Goal: Book appointment/travel/reservation

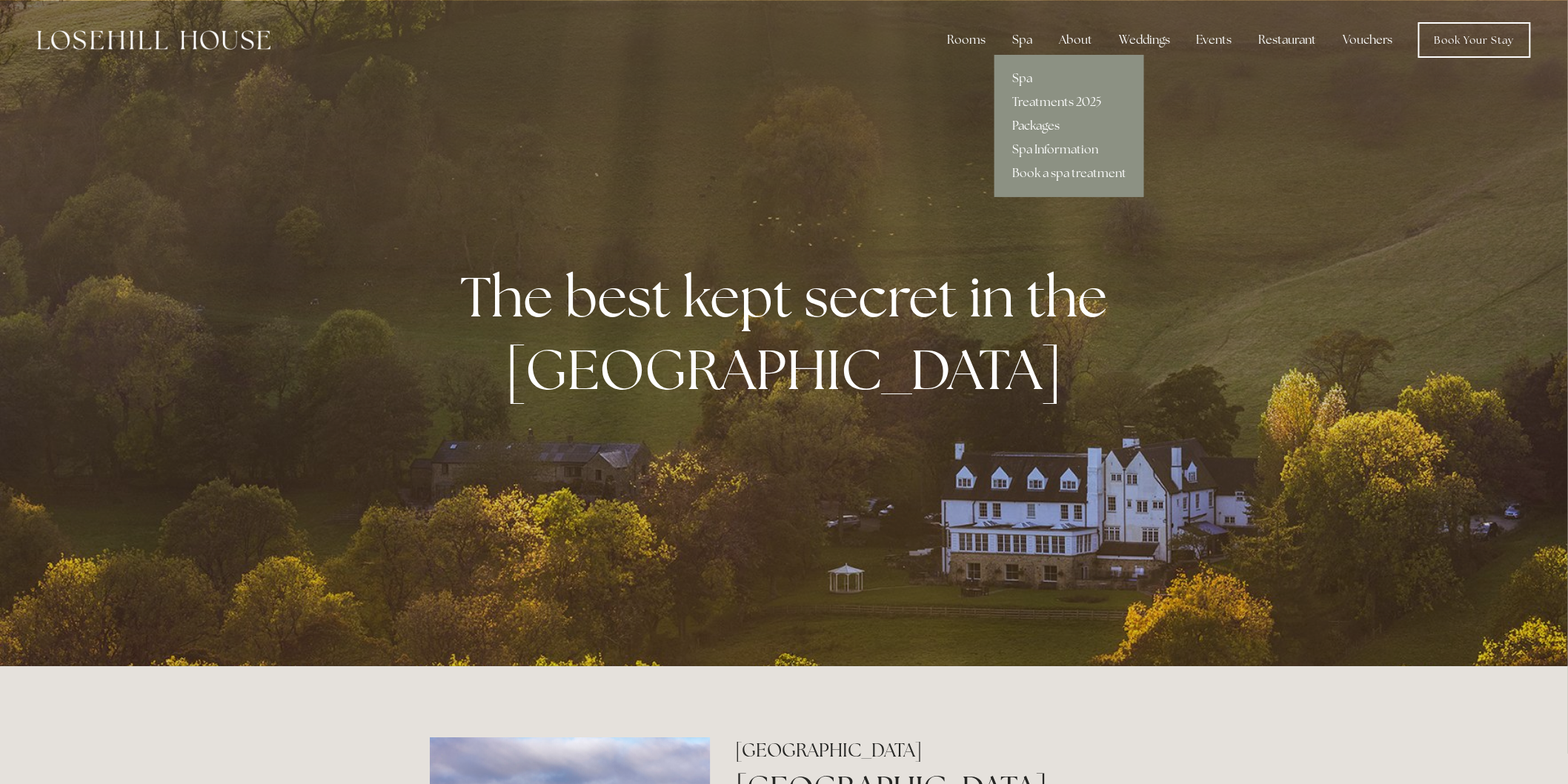
click at [1038, 122] on link "Packages" at bounding box center [1068, 126] width 149 height 24
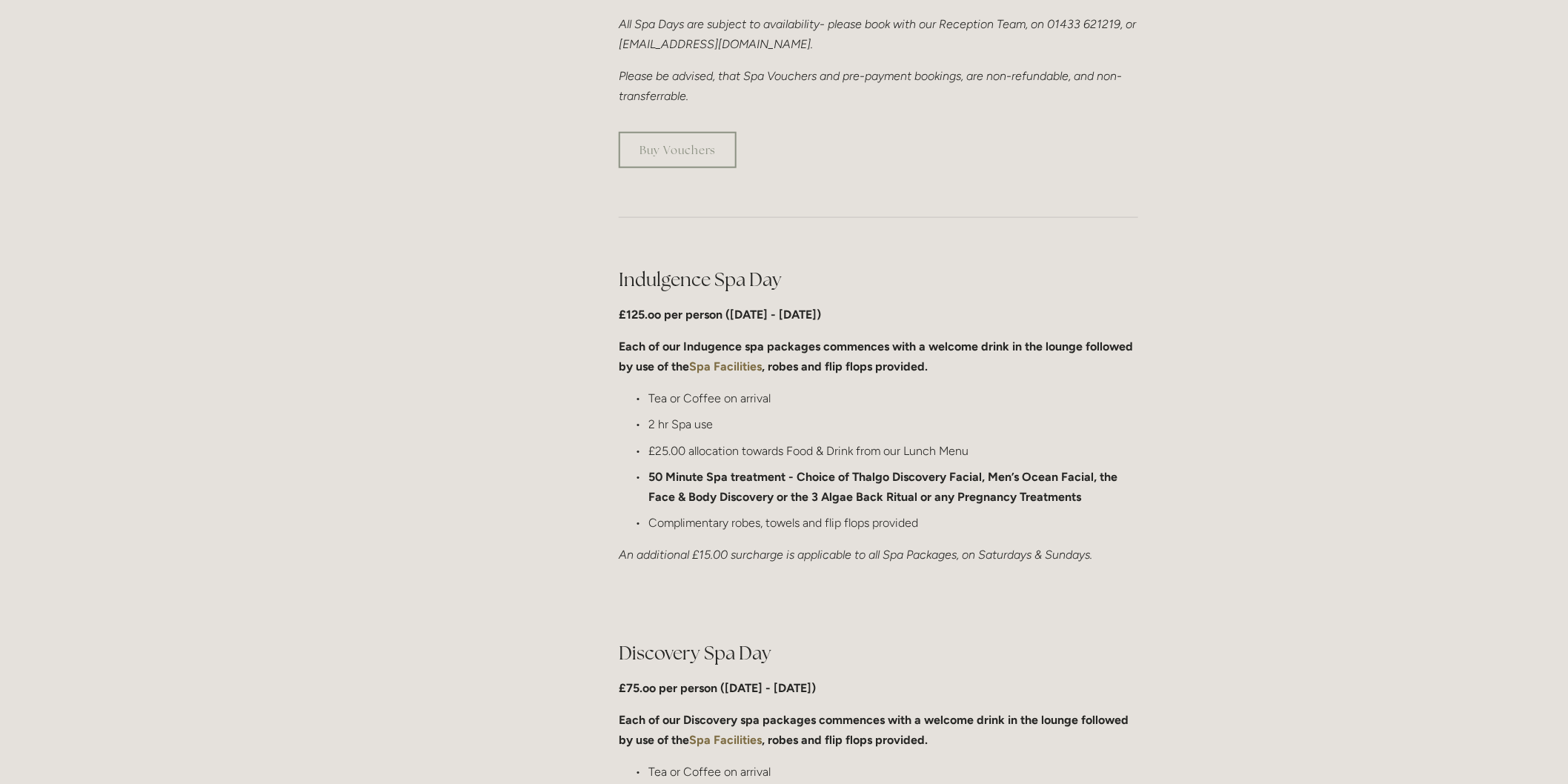
scroll to position [575, 0]
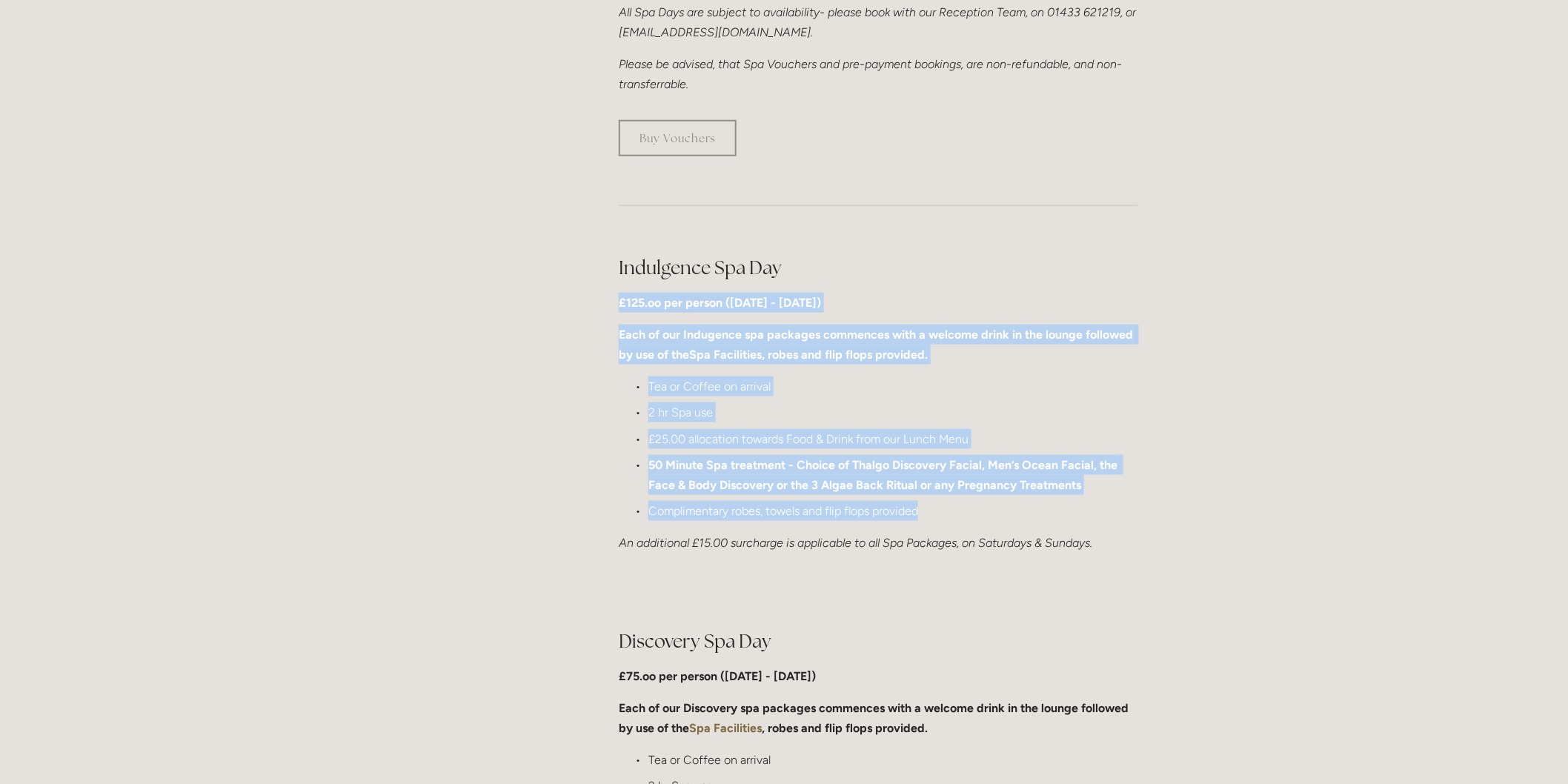
drag, startPoint x: 613, startPoint y: 299, endPoint x: 976, endPoint y: 506, distance: 417.9
click at [976, 506] on div "Indulgence Spa Day £125.oo per person (Monday - Friday) Each of our Indugence s…" at bounding box center [879, 404] width 545 height 324
copy div "£125.oo per person (Monday - Friday) Each of our Indugence spa packages commenc…"
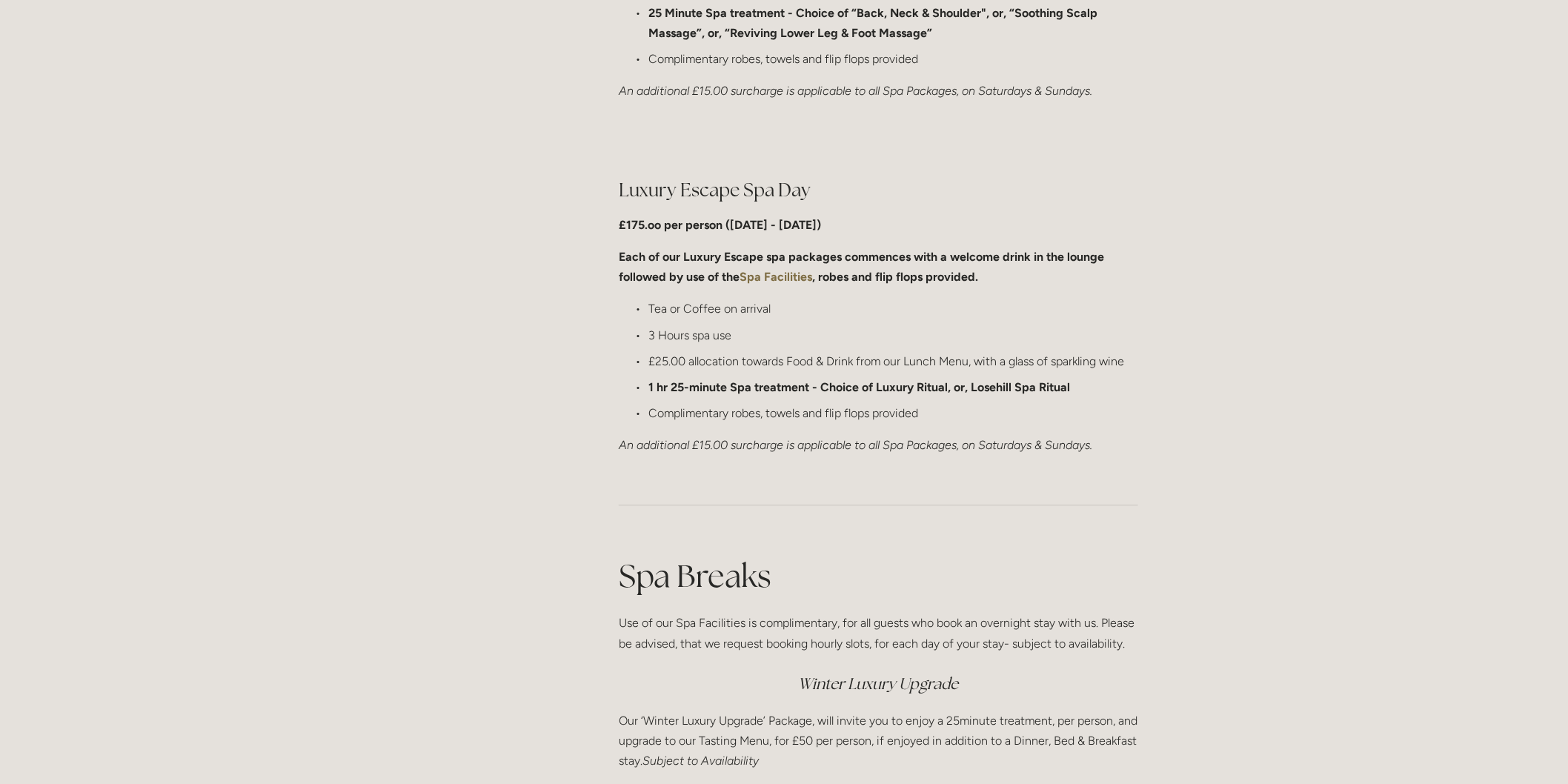
scroll to position [1399, 0]
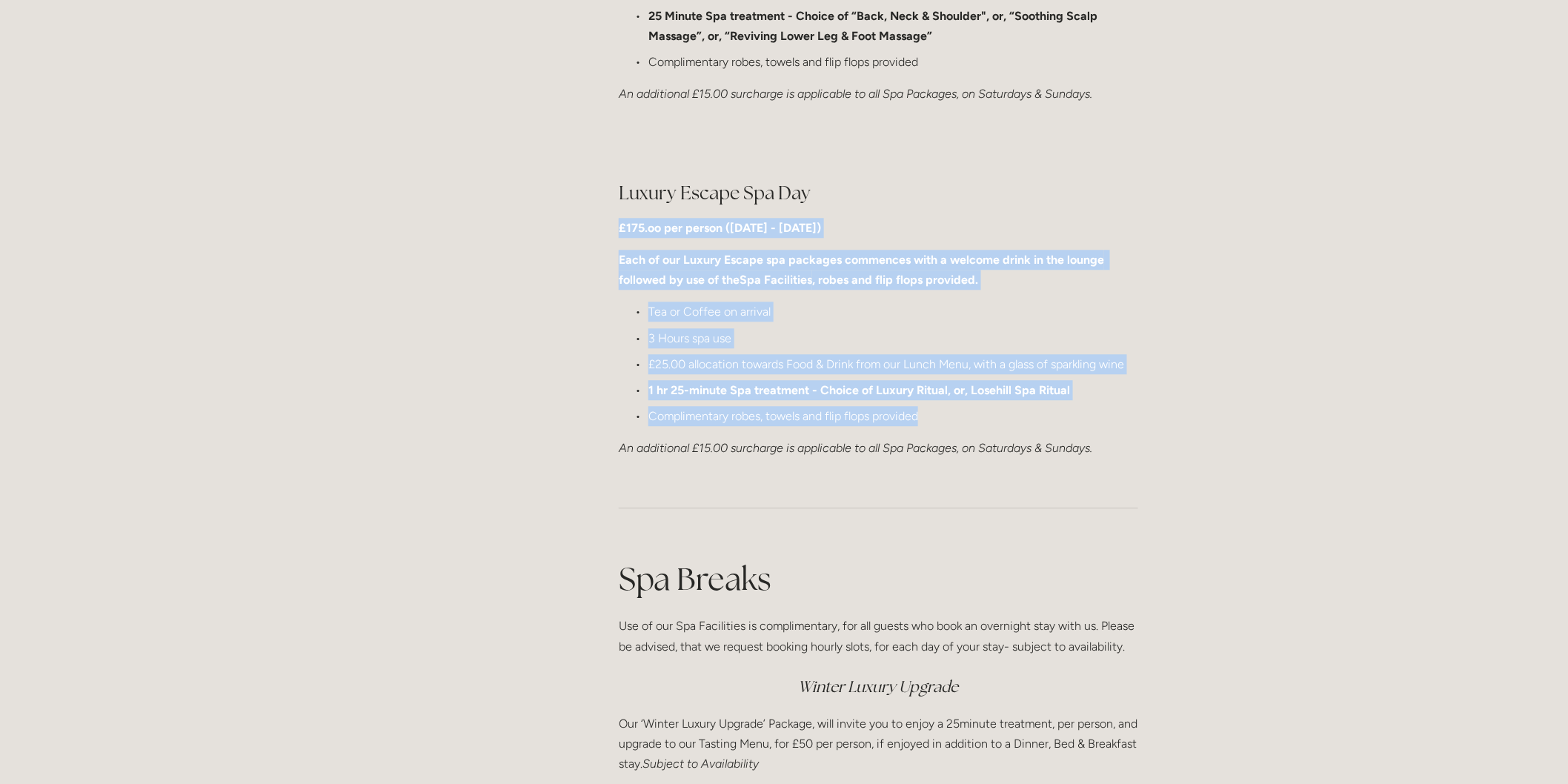
drag, startPoint x: 620, startPoint y: 222, endPoint x: 959, endPoint y: 408, distance: 386.7
click at [959, 408] on div "Luxury Escape Spa Day £175.oo per person (Monday - Friday) Each of our Luxury E…" at bounding box center [879, 319] width 519 height 278
copy div "£175.oo per person (Monday - Friday) Each of our Luxury Escape spa packages com…"
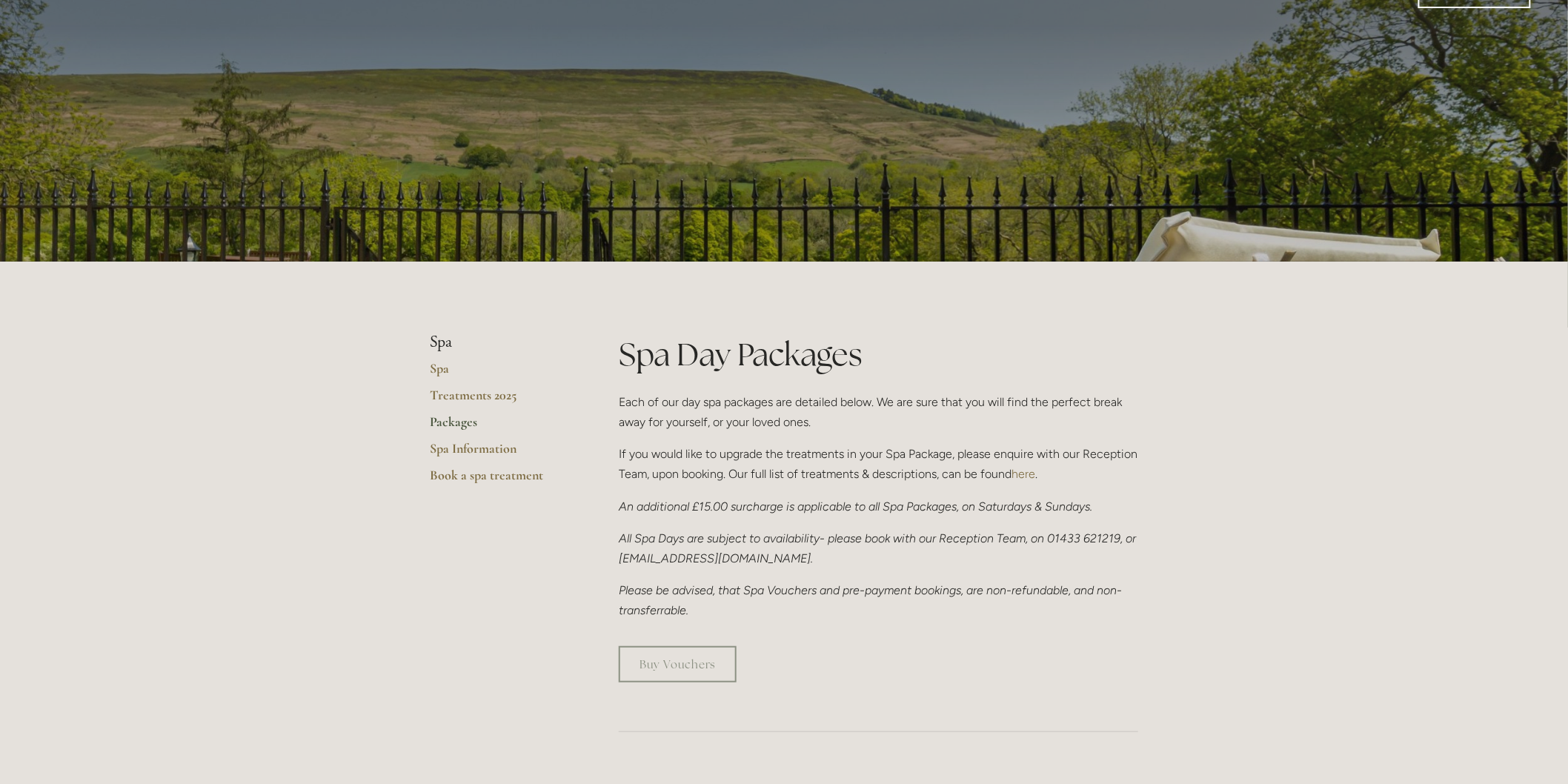
scroll to position [0, 0]
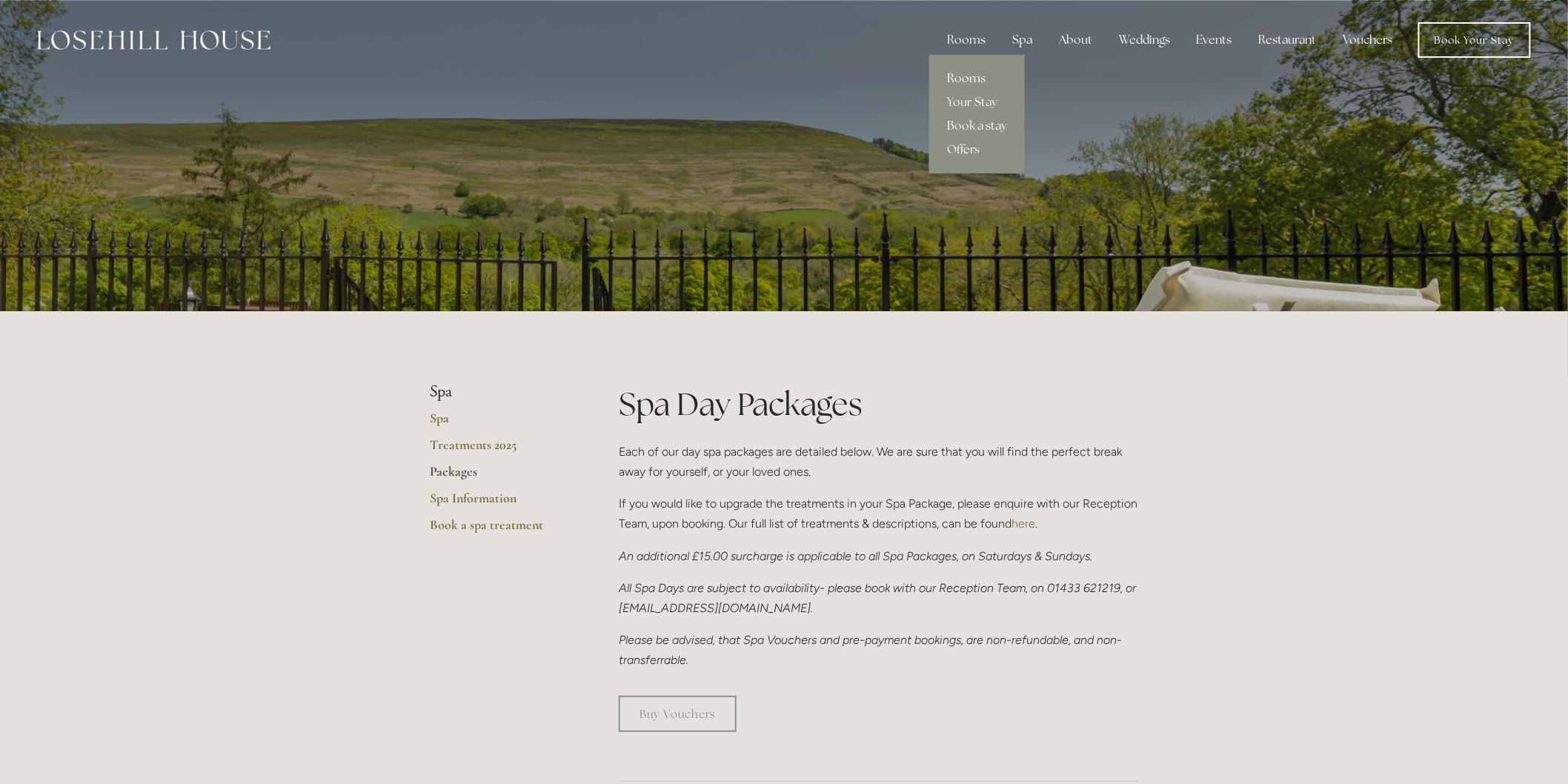
click at [978, 72] on link "Rooms" at bounding box center [976, 79] width 95 height 24
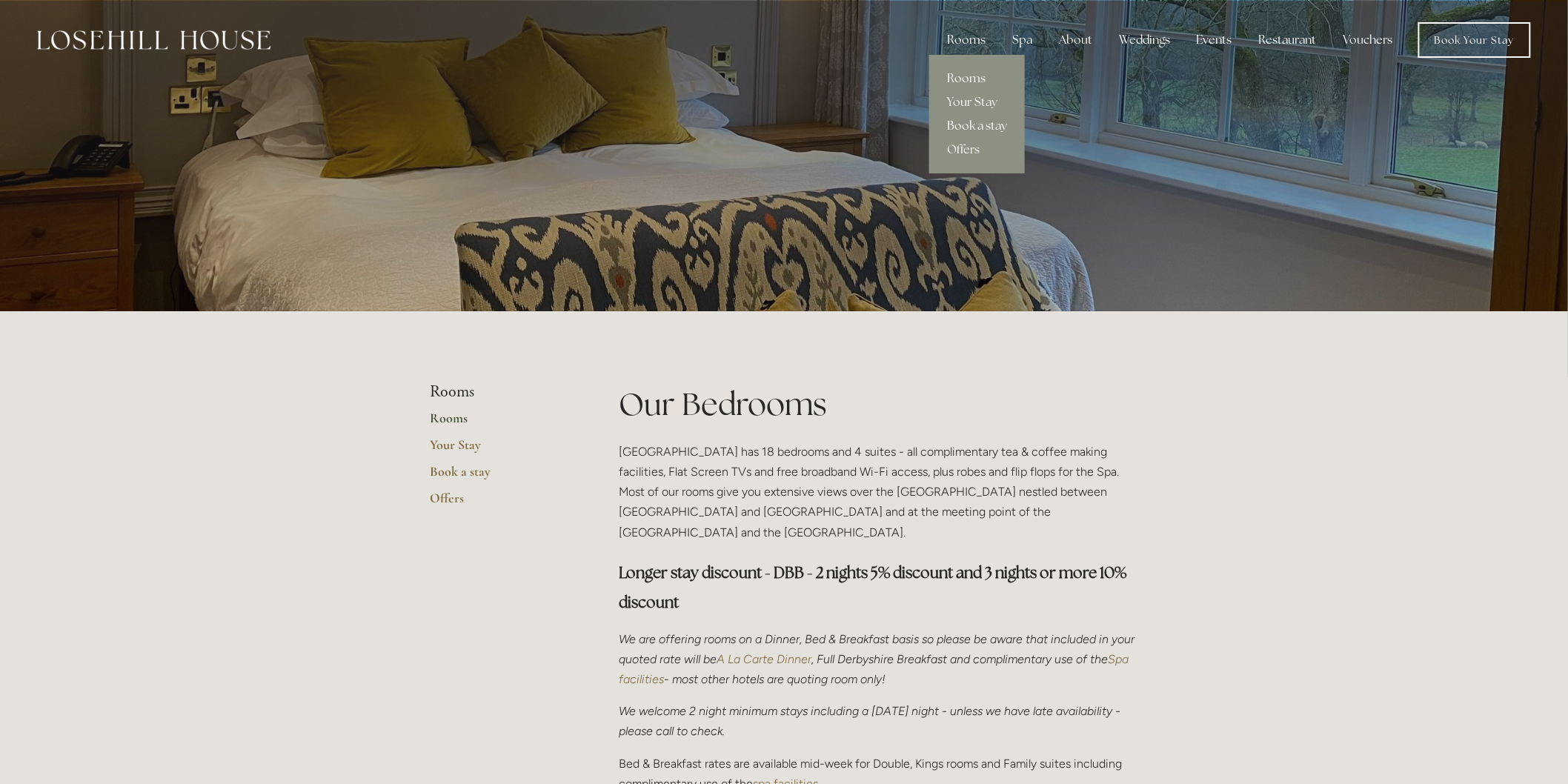
click at [967, 126] on link "Book a stay" at bounding box center [976, 126] width 95 height 24
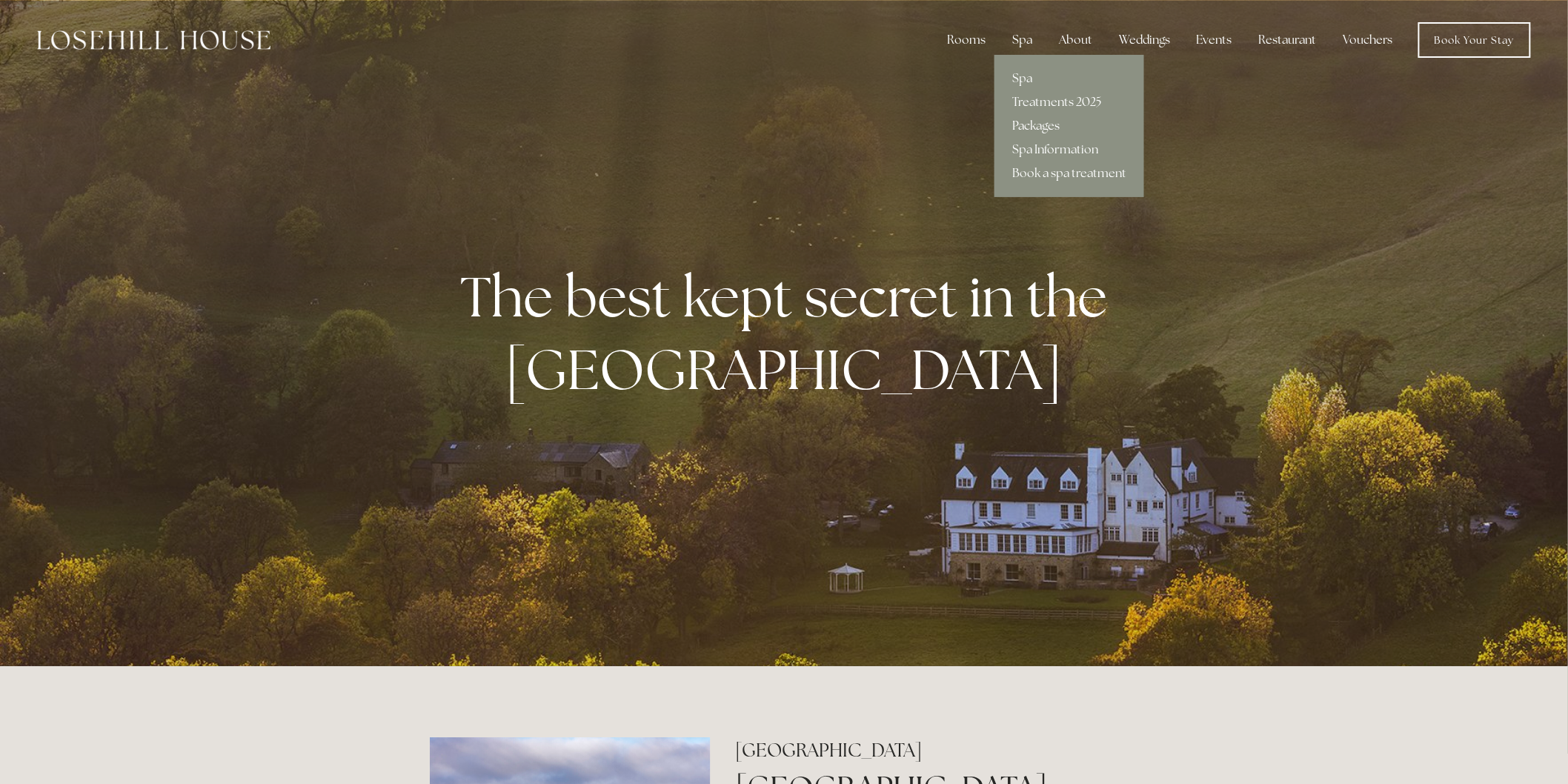
click at [1043, 125] on link "Packages" at bounding box center [1068, 126] width 149 height 24
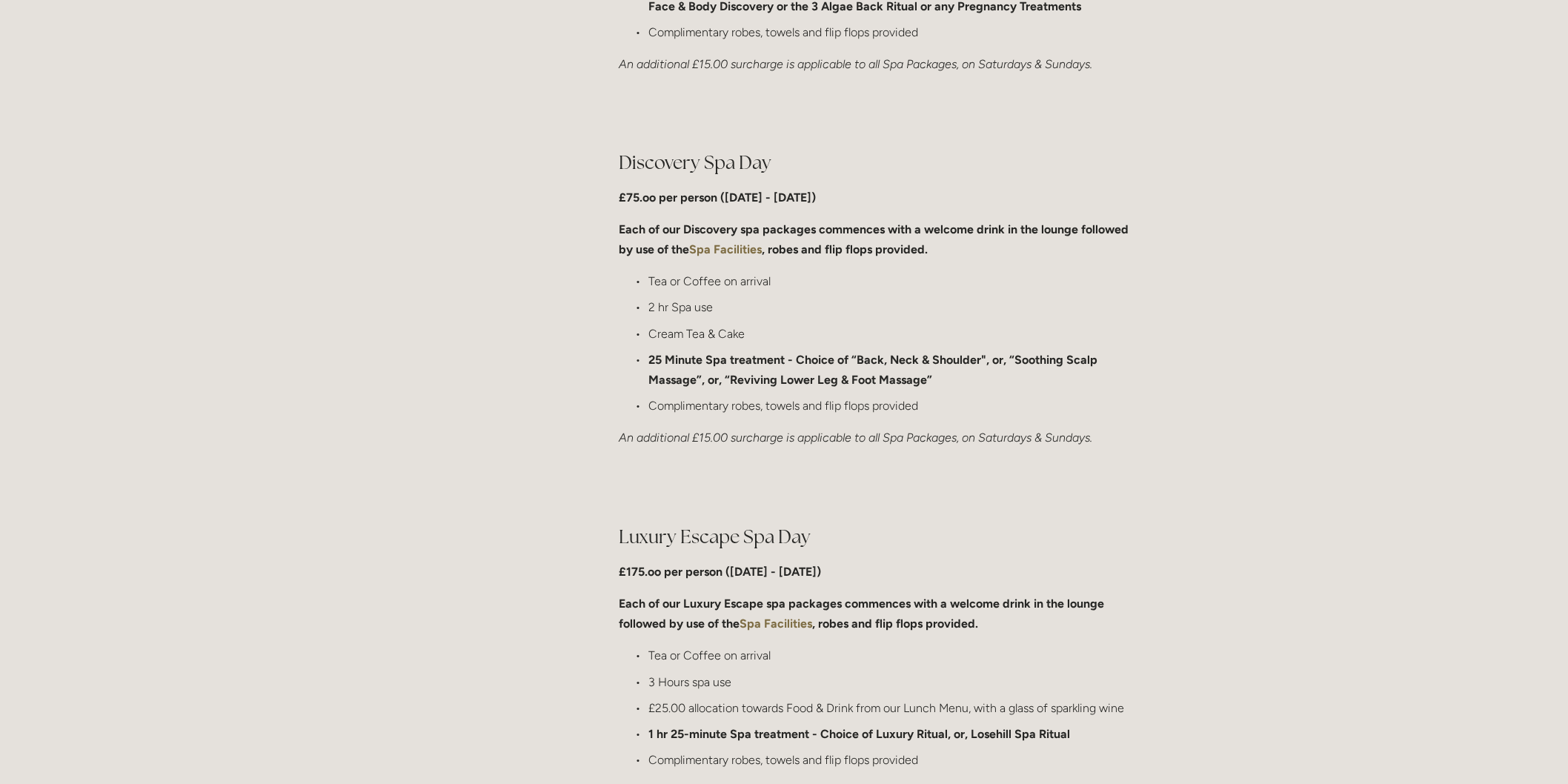
scroll to position [1317, 0]
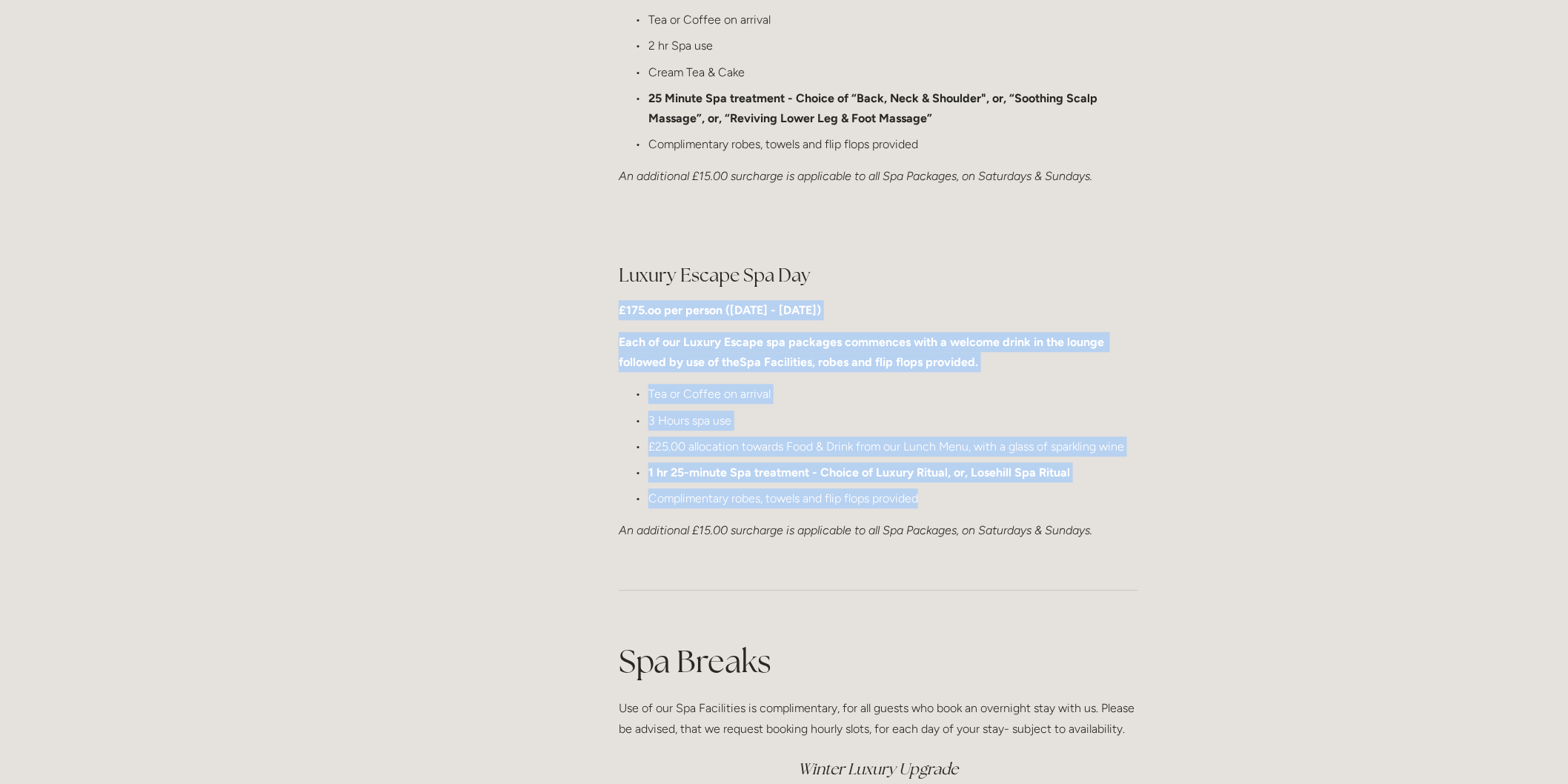
drag, startPoint x: 616, startPoint y: 305, endPoint x: 1005, endPoint y: 494, distance: 432.5
click at [1005, 494] on div "Luxury Escape Spa Day £175.oo per person (Monday - Friday) Each of our Luxury E…" at bounding box center [879, 401] width 545 height 304
copy div "£175.oo per person (Monday - Friday) Each of our Luxury Escape spa packages com…"
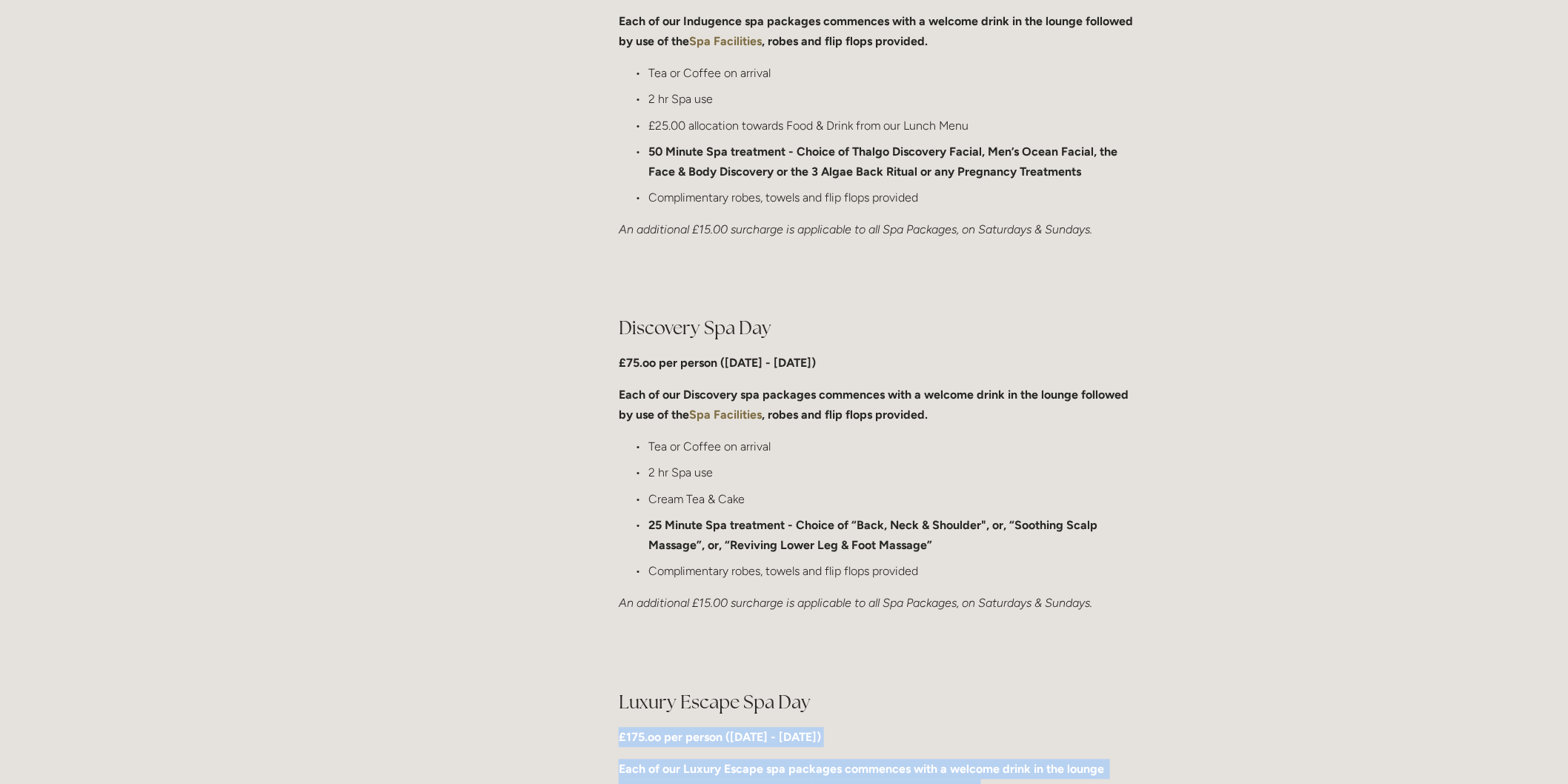
scroll to position [906, 0]
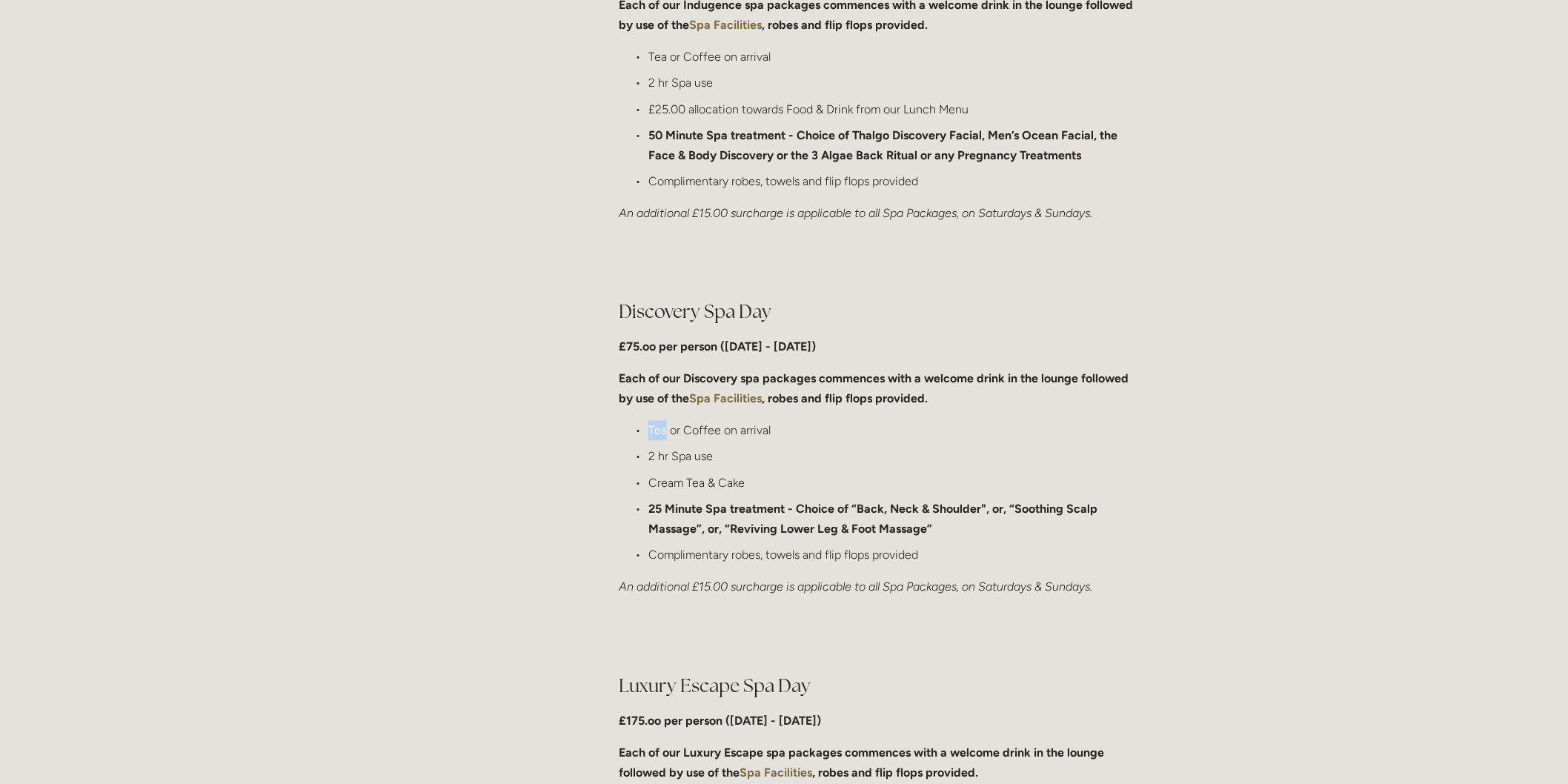
drag, startPoint x: 635, startPoint y: 427, endPoint x: 665, endPoint y: 431, distance: 30.3
click at [665, 431] on p "Tea or Coffee on arrival" at bounding box center [893, 431] width 490 height 20
drag, startPoint x: 605, startPoint y: 380, endPoint x: 665, endPoint y: 395, distance: 61.8
click at [683, 400] on div "Discovery Spa Day £75.oo per person (Monday - Friday) Each of our Discovery spa…" at bounding box center [879, 449] width 545 height 324
drag, startPoint x: 624, startPoint y: 440, endPoint x: 767, endPoint y: 487, distance: 150.5
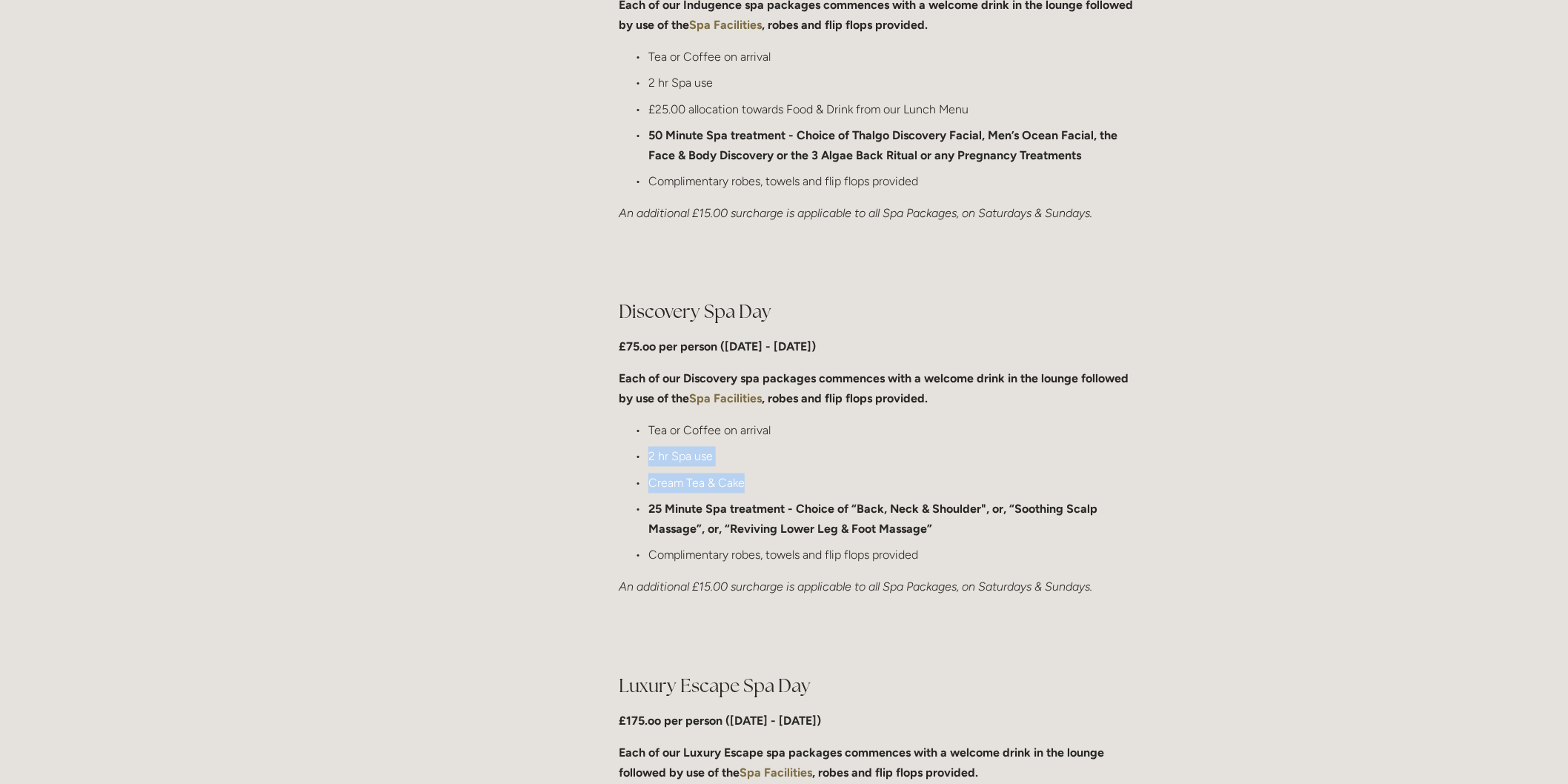
click at [767, 487] on ul "Tea or Coffee on arrival 2 hr Spa use Cream Tea & Cake 25 Minute Spa treatment …" at bounding box center [879, 493] width 519 height 145
click at [628, 494] on ul "Tea or Coffee on arrival 2 hr Spa use Cream Tea & Cake 25 Minute Spa treatment …" at bounding box center [879, 493] width 519 height 145
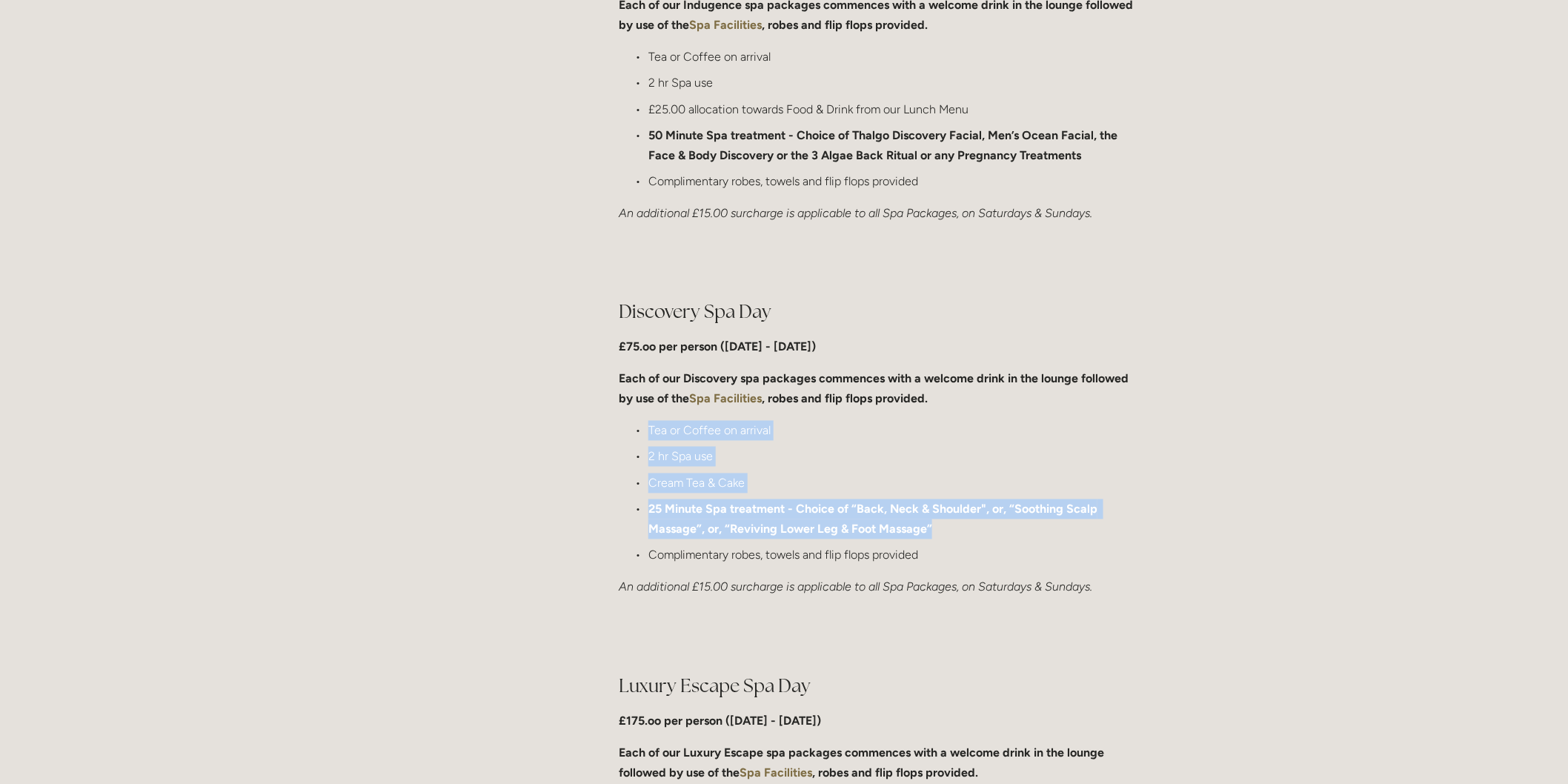
drag, startPoint x: 621, startPoint y: 421, endPoint x: 951, endPoint y: 534, distance: 348.8
click at [951, 534] on ul "Tea or Coffee on arrival 2 hr Spa use Cream Tea & Cake 25 Minute Spa treatment …" at bounding box center [879, 493] width 519 height 145
copy ul "Tea or Coffee on arrival 2 hr Spa use Cream Tea & Cake 25 Minute Spa treatment …"
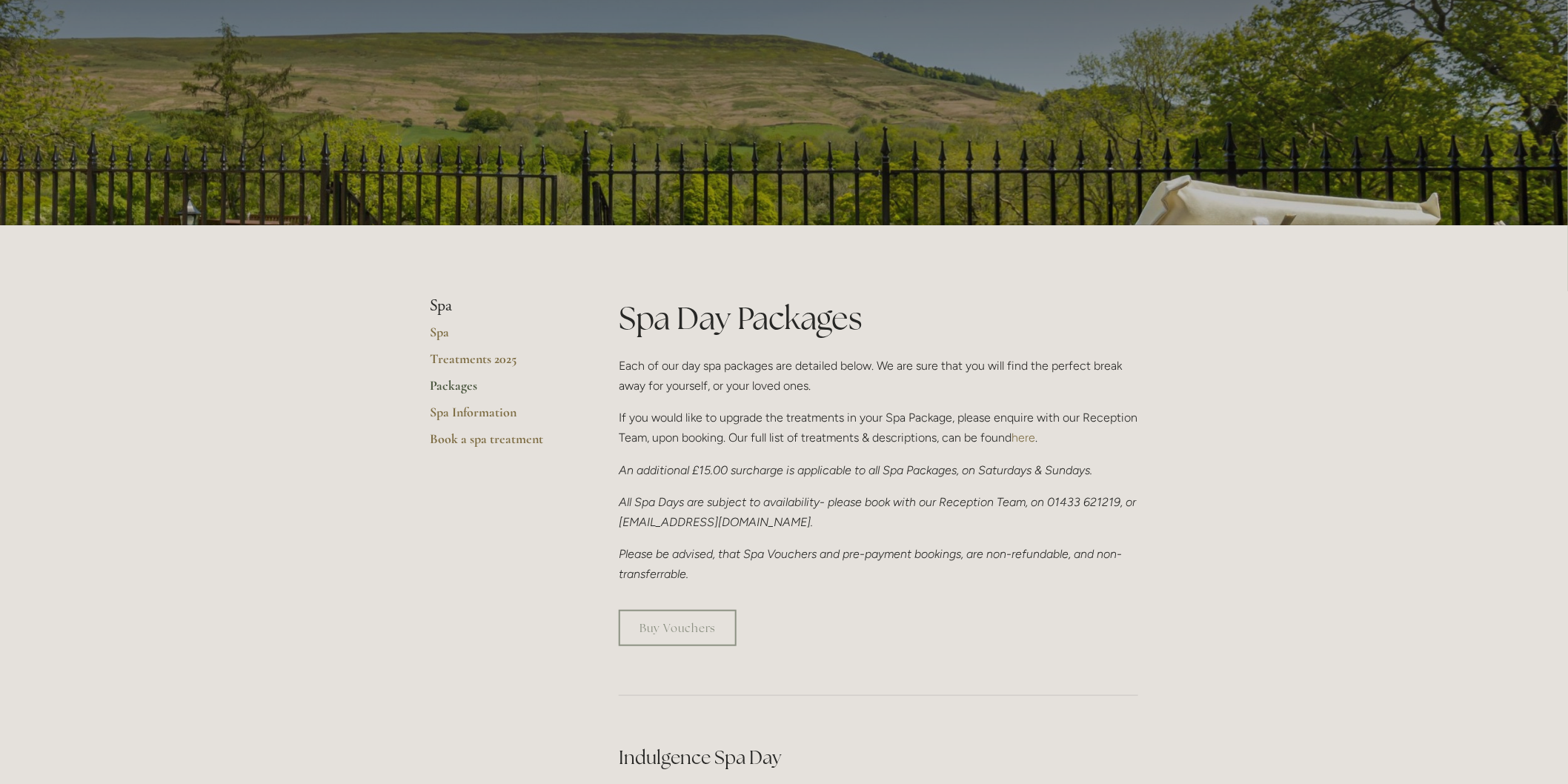
scroll to position [0, 0]
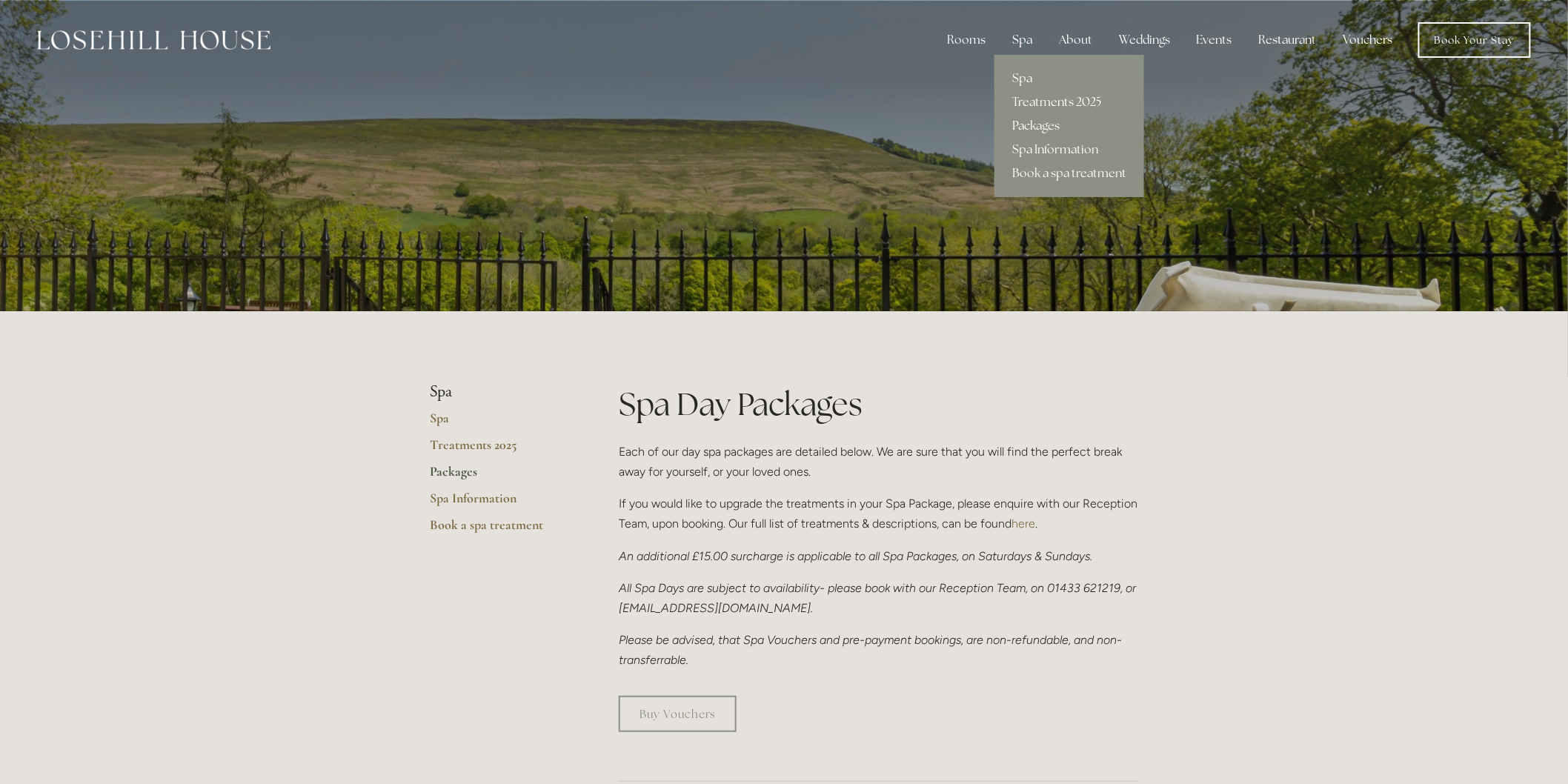
click at [1040, 99] on link "Treatments 2025" at bounding box center [1068, 102] width 149 height 24
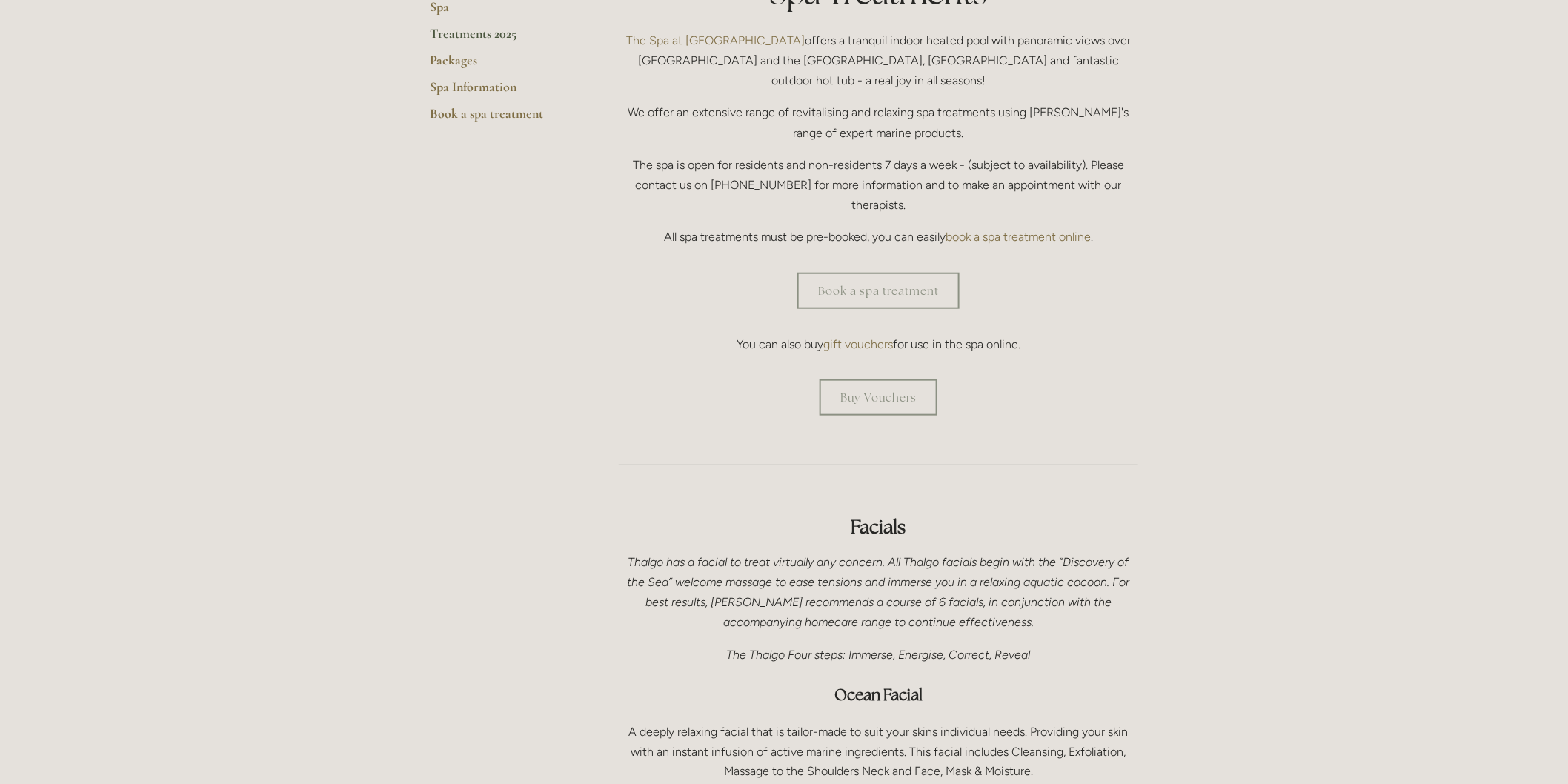
scroll to position [247, 0]
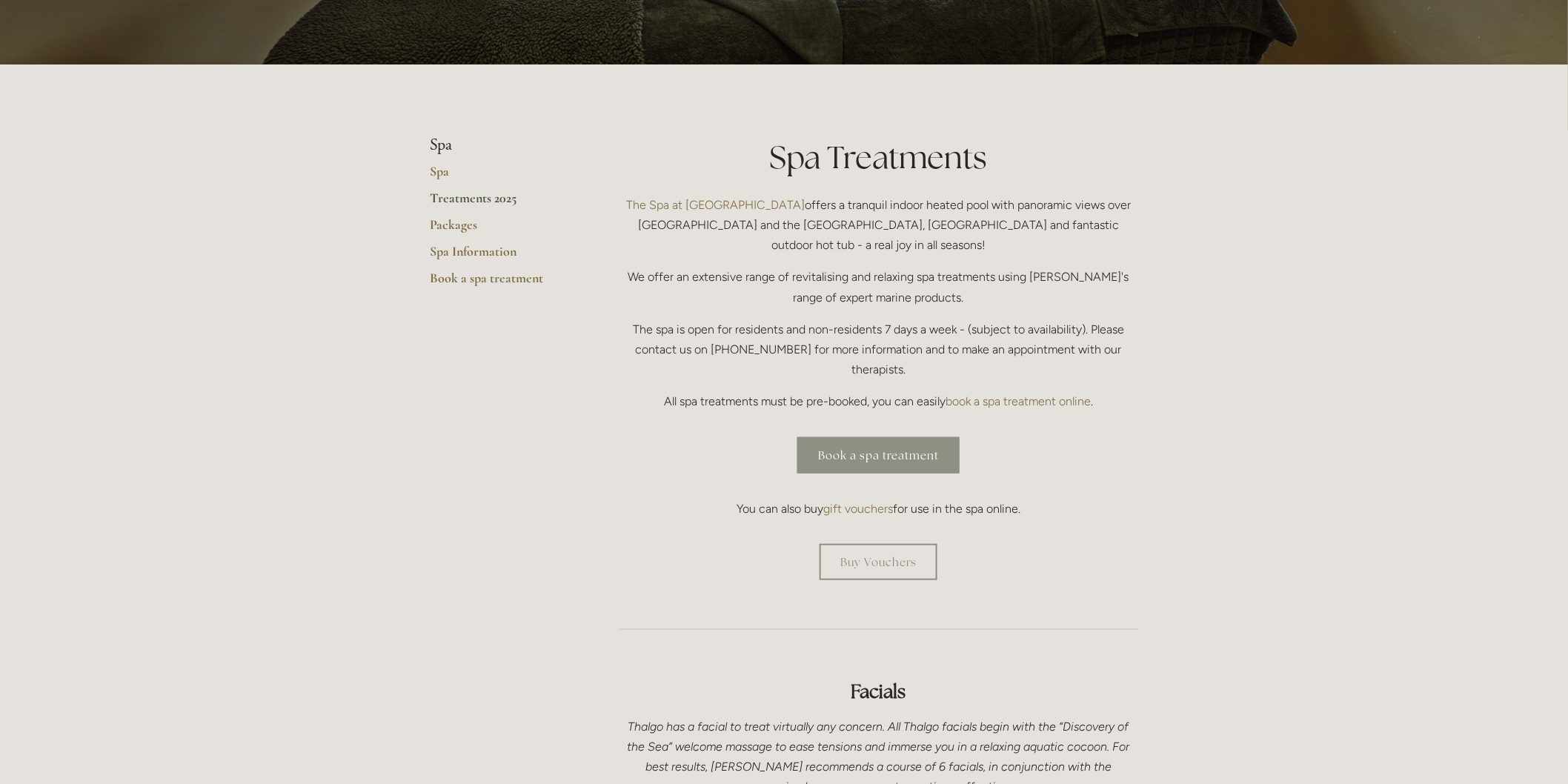
click at [895, 437] on link "Book a spa treatment" at bounding box center [879, 455] width 162 height 36
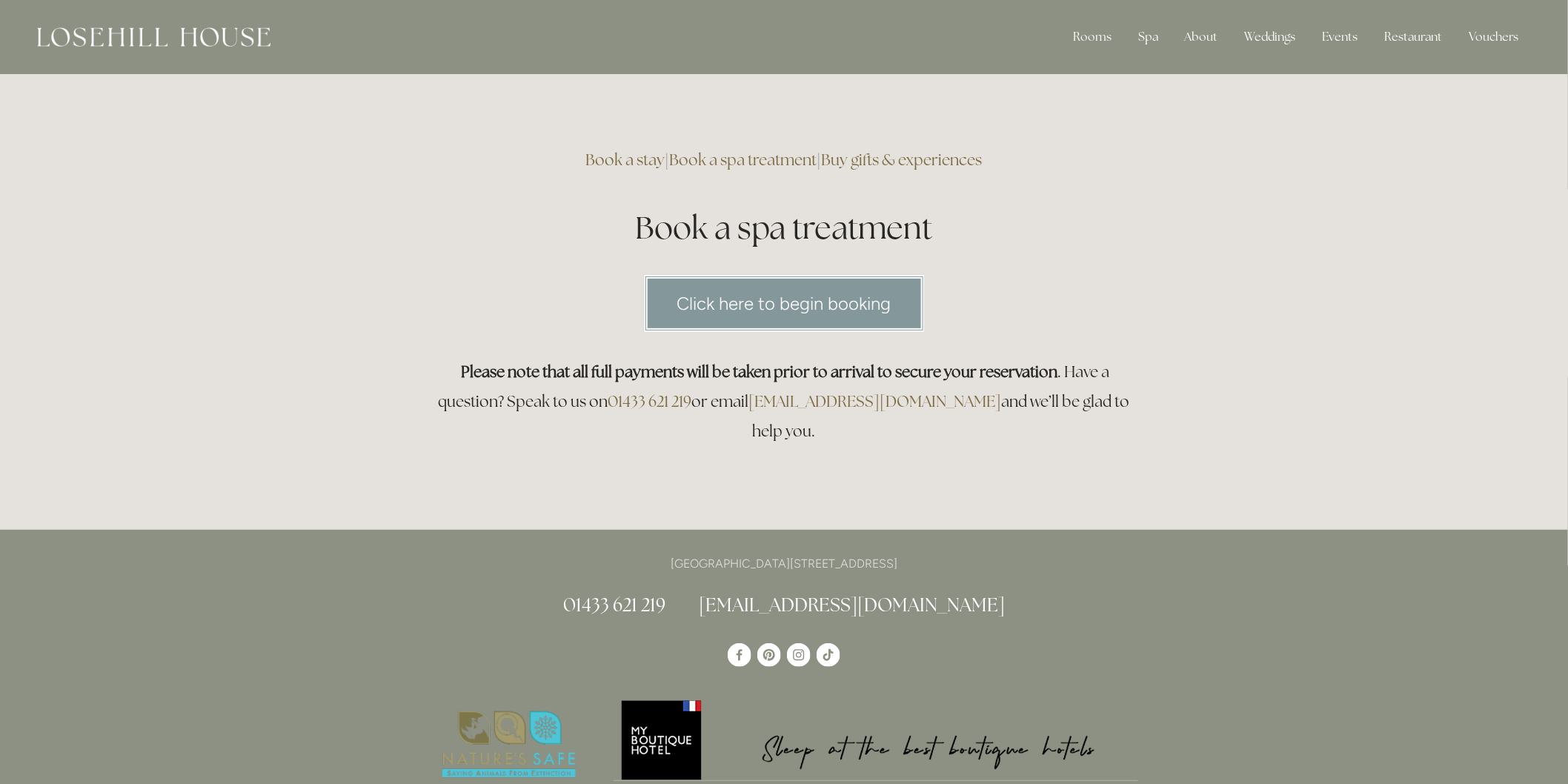
click at [813, 302] on link "Click here to begin booking" at bounding box center [784, 303] width 281 height 57
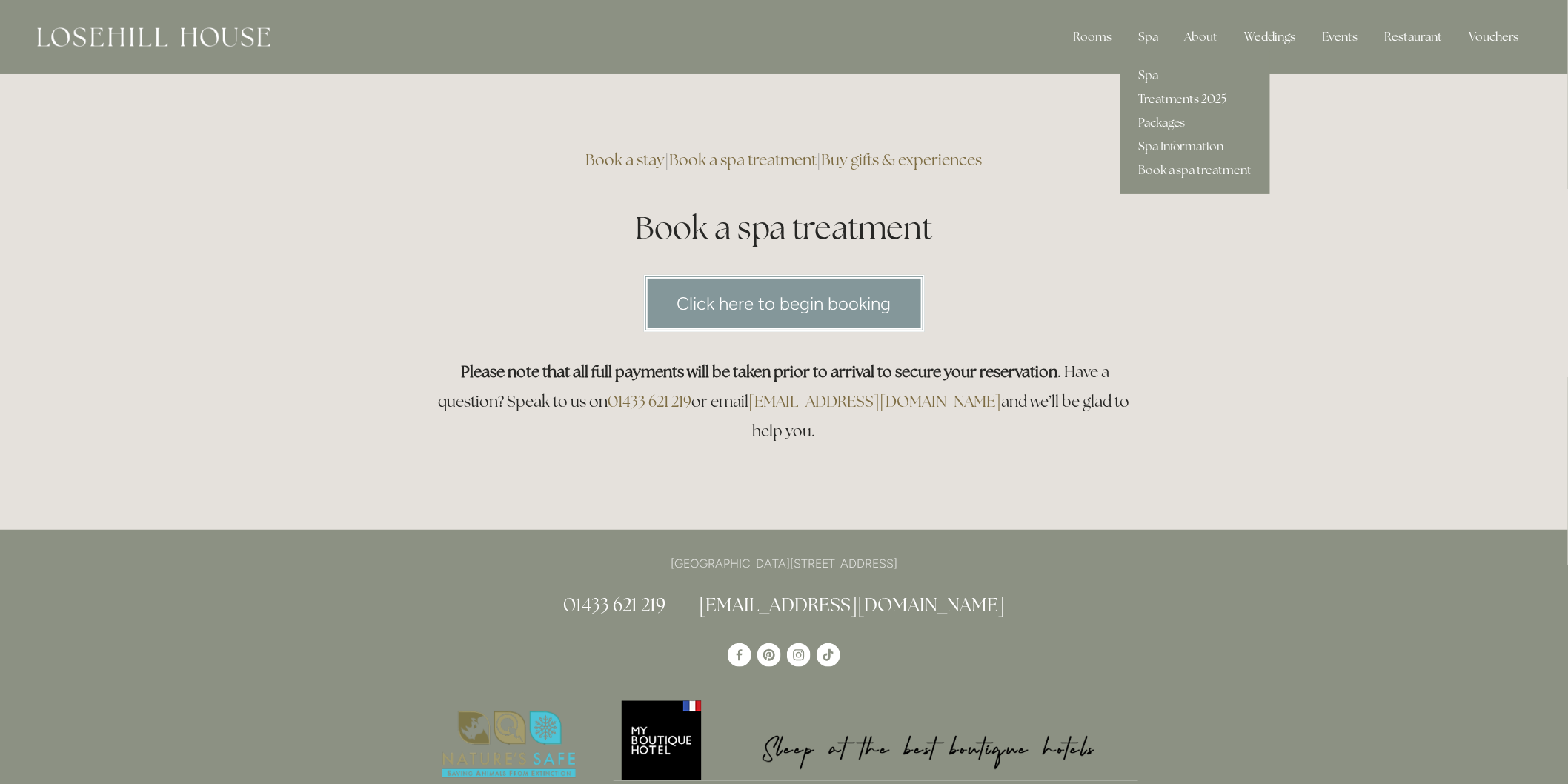
click at [1158, 93] on link "Treatments 2025" at bounding box center [1194, 100] width 149 height 24
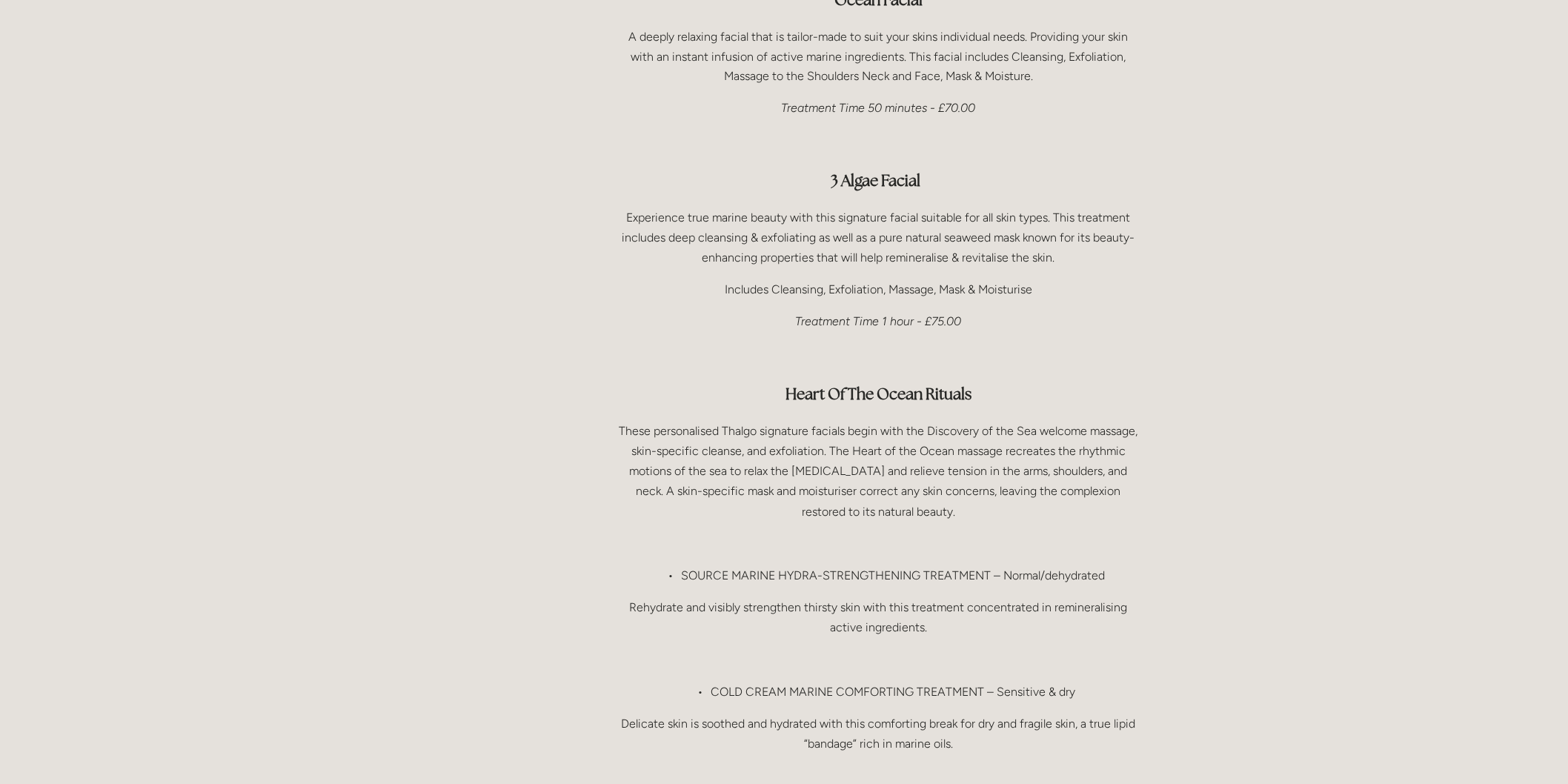
scroll to position [1070, 0]
